Goal: Task Accomplishment & Management: Complete application form

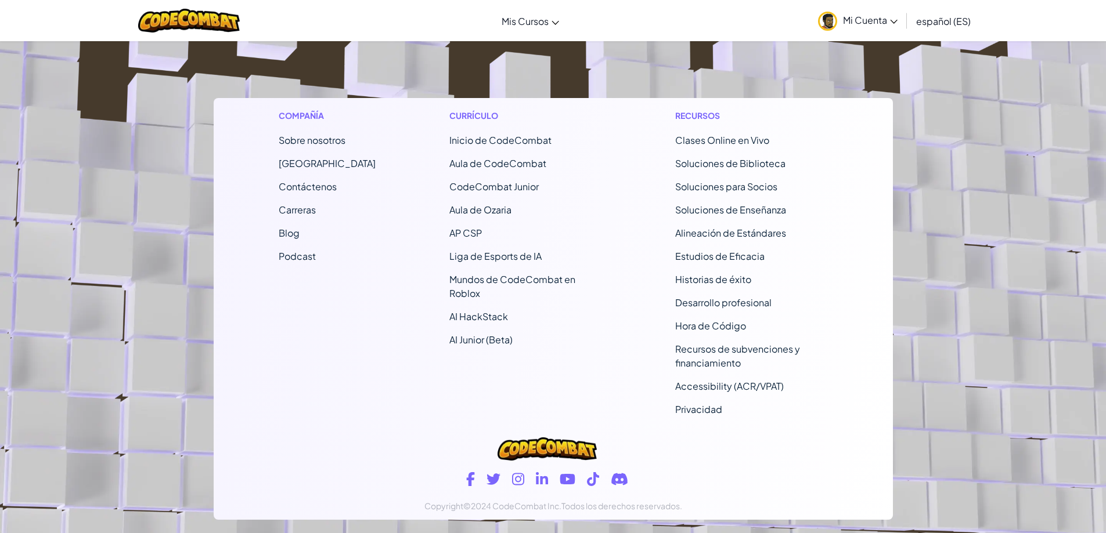
scroll to position [694, 0]
